Goal: Transaction & Acquisition: Purchase product/service

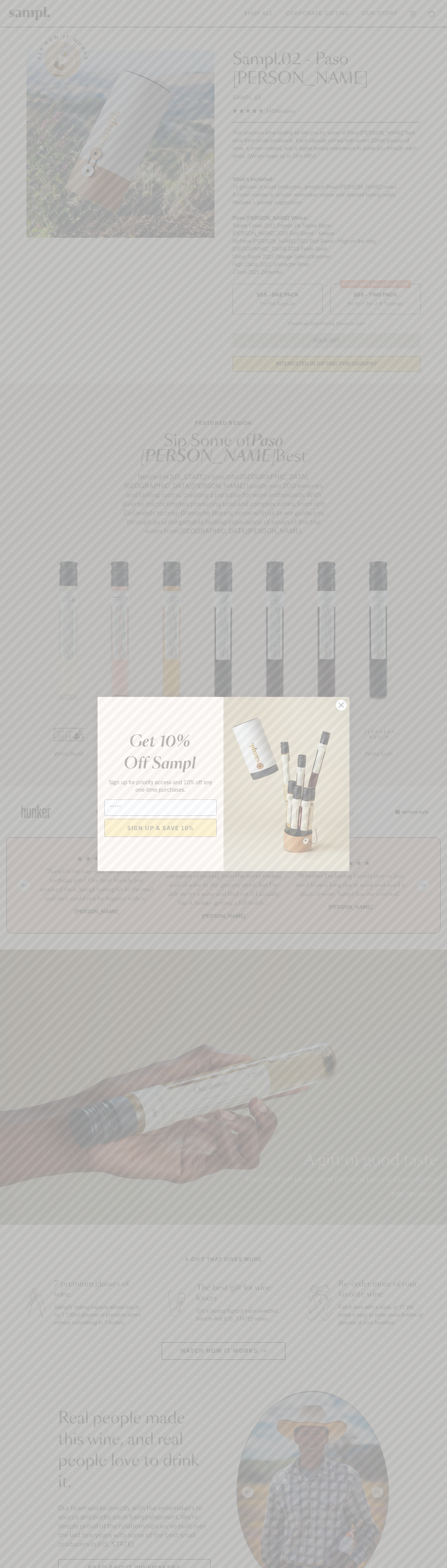
click at [341, 705] on icon "Close dialog" at bounding box center [341, 705] width 4 height 4
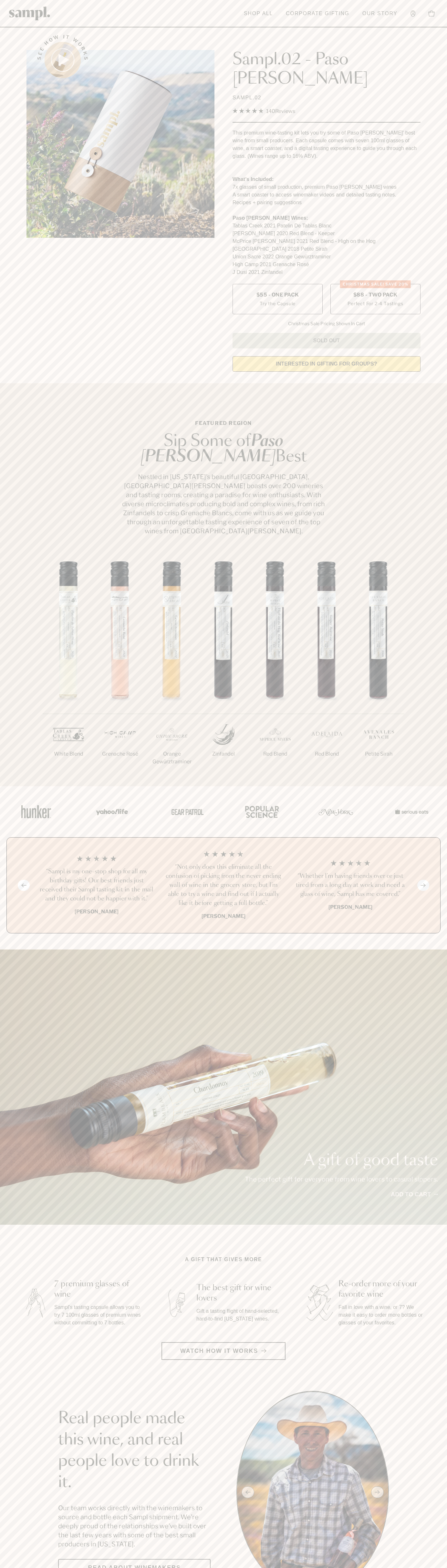
click at [375, 292] on span "$88 - Two Pack" at bounding box center [375, 295] width 44 height 7
click at [438, 1] on header "Toggle navigation menu Shop All Corporate Gifting Our Story Account Story Shop …" at bounding box center [224, 13] width 447 height 27
click at [438, 245] on section "See how it works Sampl.02 - Paso Robles SAMPL.02 4.9 Rated 4.9 out of 5 stars 1…" at bounding box center [224, 201] width 447 height 351
click at [74, 1567] on html "Skip to main content Toggle navigation menu Shop All Corporate Gifting Our Stor…" at bounding box center [224, 1582] width 447 height 3164
click at [24, 1049] on div "A gift of good taste The perfect gift for everyone from wine lovers to casual s…" at bounding box center [224, 1087] width 447 height 275
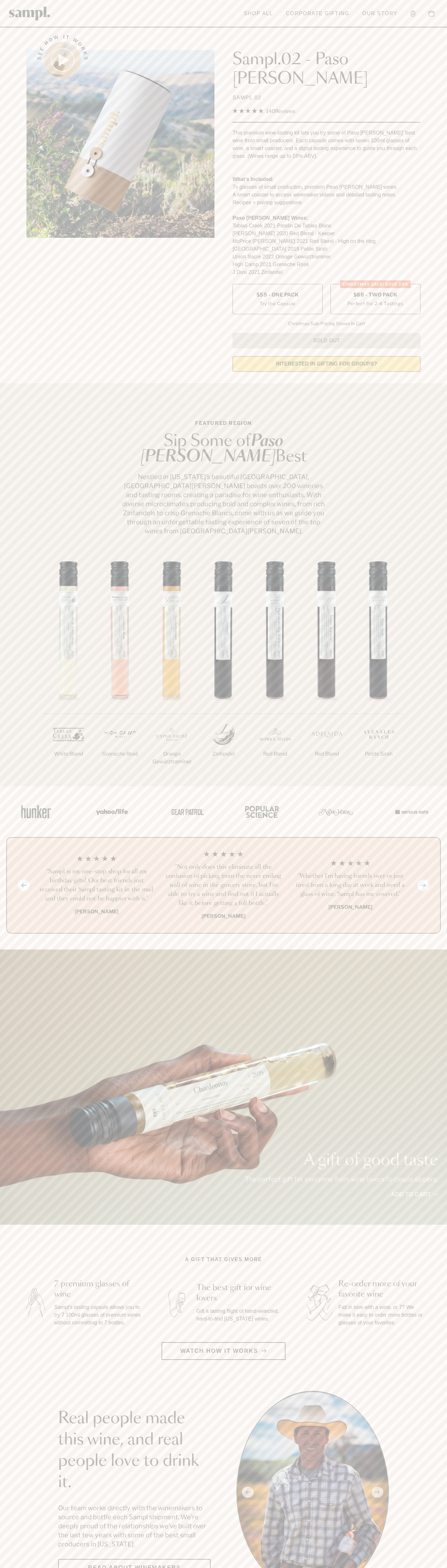
click at [375, 284] on label "CHRISTMAS SALE! Save 20% $88 - Two Pack Perfect For 2-4 Tastings" at bounding box center [375, 299] width 90 height 30
click at [224, 863] on h3 "“Not only does this eliminate all the confusion of picking from the never endin…" at bounding box center [223, 885] width 116 height 45
